Goal: Task Accomplishment & Management: Use online tool/utility

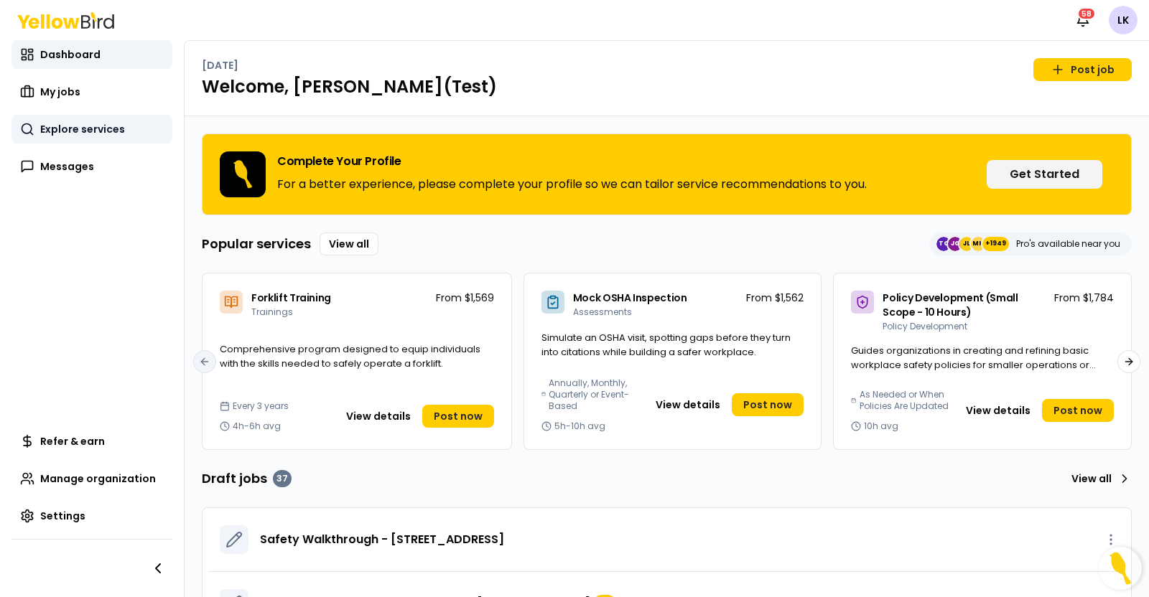
click at [89, 131] on span "Explore services" at bounding box center [82, 129] width 85 height 14
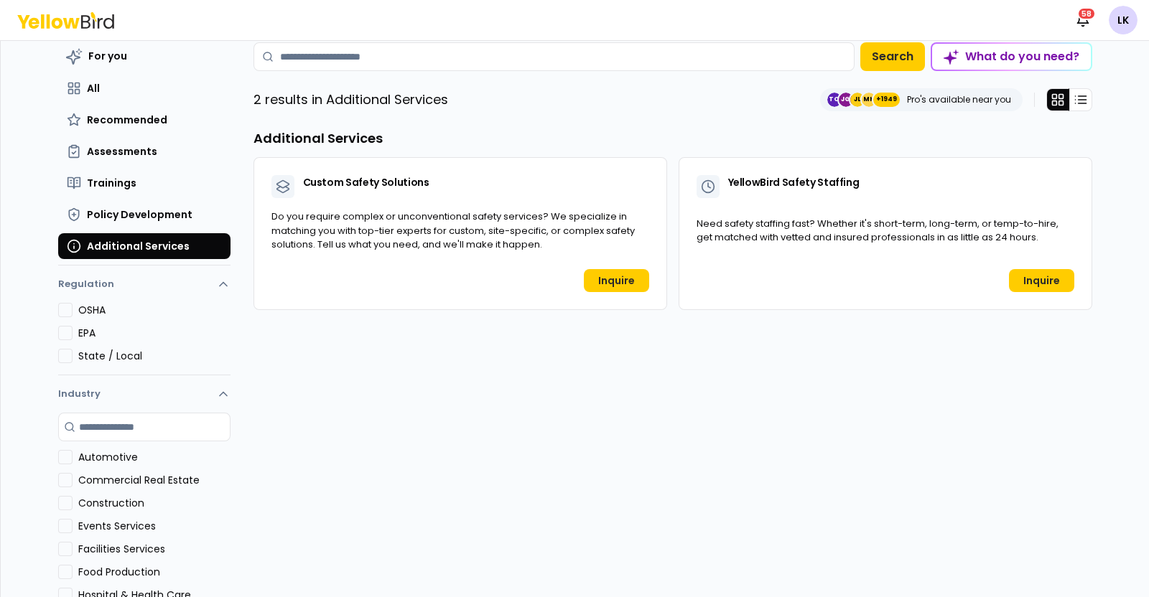
scroll to position [89, 0]
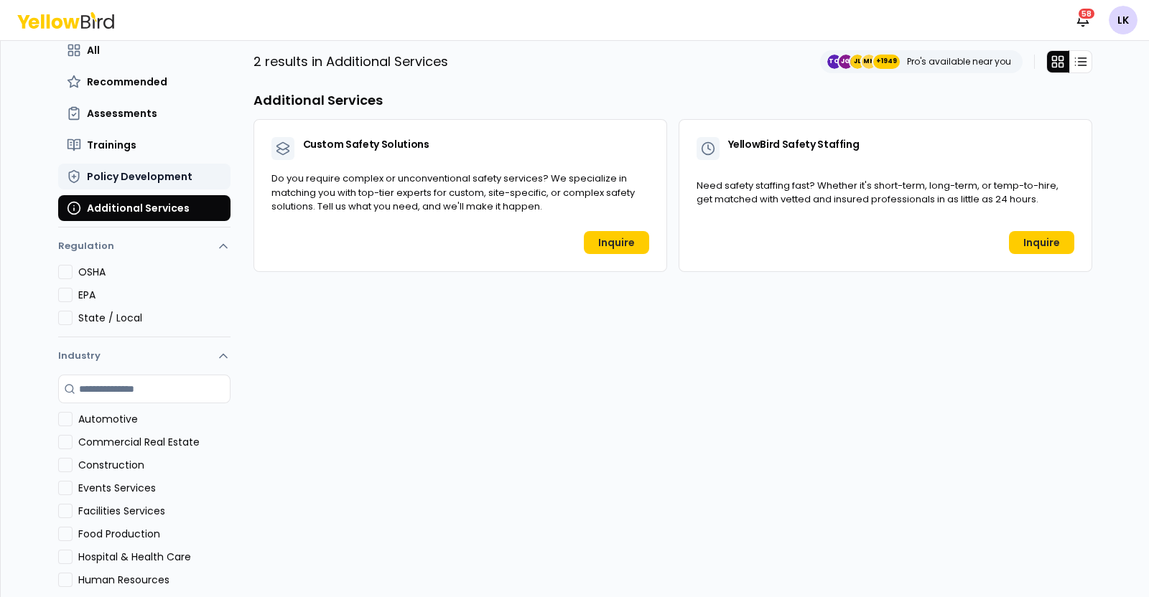
click at [103, 170] on span "Policy Development" at bounding box center [140, 176] width 106 height 14
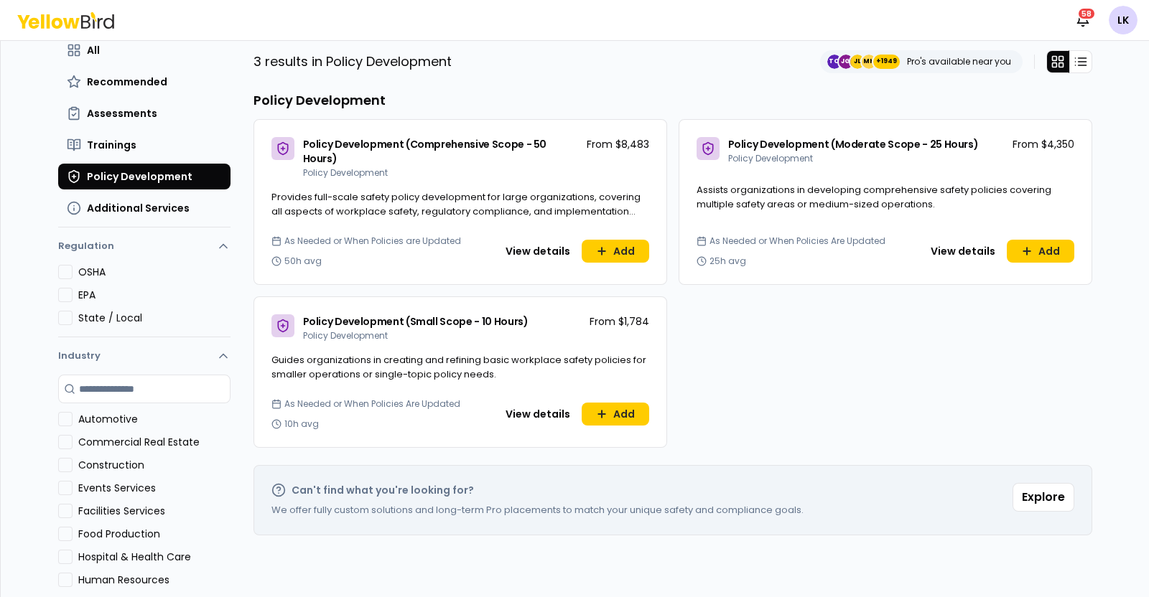
click at [478, 297] on div "Policy Development (Small Scope - 10 Hours) Policy Development From $1,784" at bounding box center [460, 325] width 412 height 56
